Goal: Obtain resource: Obtain resource

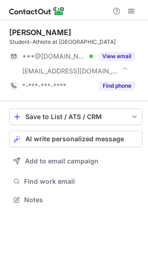
scroll to position [194, 148]
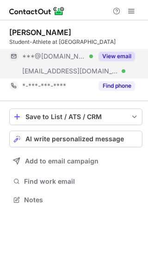
click at [112, 56] on button "View email" at bounding box center [116, 56] width 37 height 9
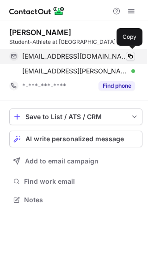
click at [127, 56] on span at bounding box center [130, 56] width 7 height 7
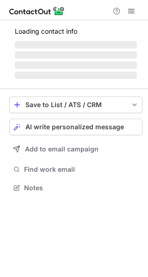
scroll to position [179, 148]
